Goal: Information Seeking & Learning: Learn about a topic

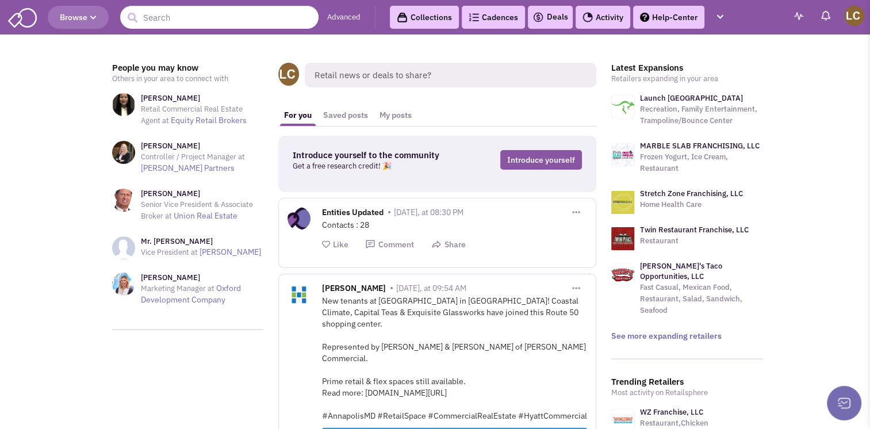
click at [12, 20] on img at bounding box center [22, 17] width 29 height 22
click at [692, 331] on link "See more expanding retailers" at bounding box center [666, 336] width 110 height 10
